Goal: Navigation & Orientation: Find specific page/section

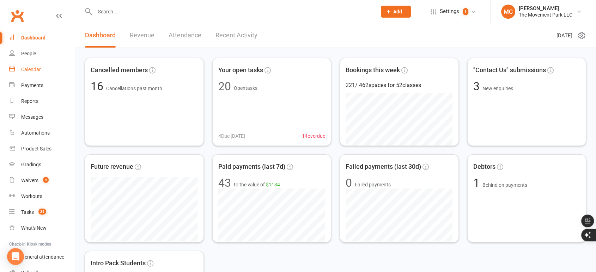
click at [33, 74] on link "Calendar" at bounding box center [41, 70] width 65 height 16
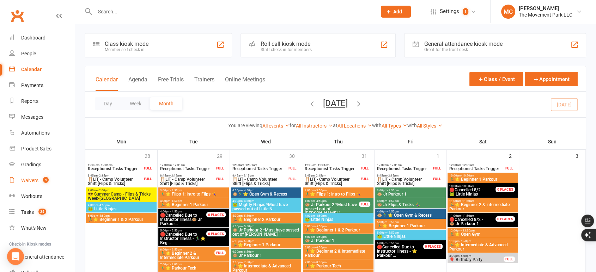
click at [35, 181] on div "Waivers" at bounding box center [29, 181] width 17 height 6
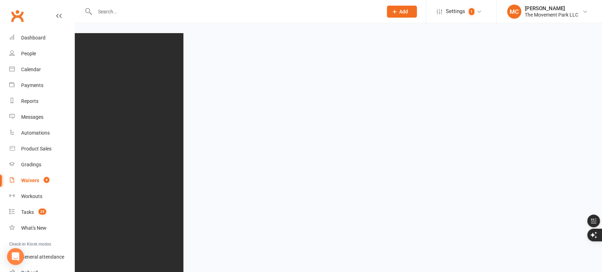
select select "100"
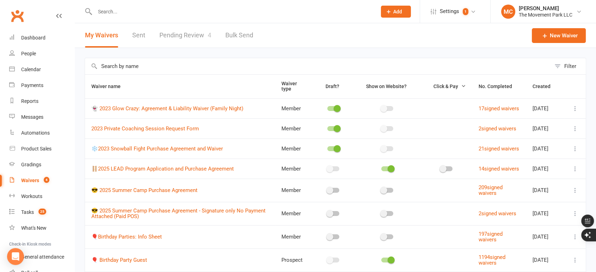
click at [181, 36] on link "Pending Review 4" at bounding box center [185, 35] width 52 height 24
